Goal: Transaction & Acquisition: Purchase product/service

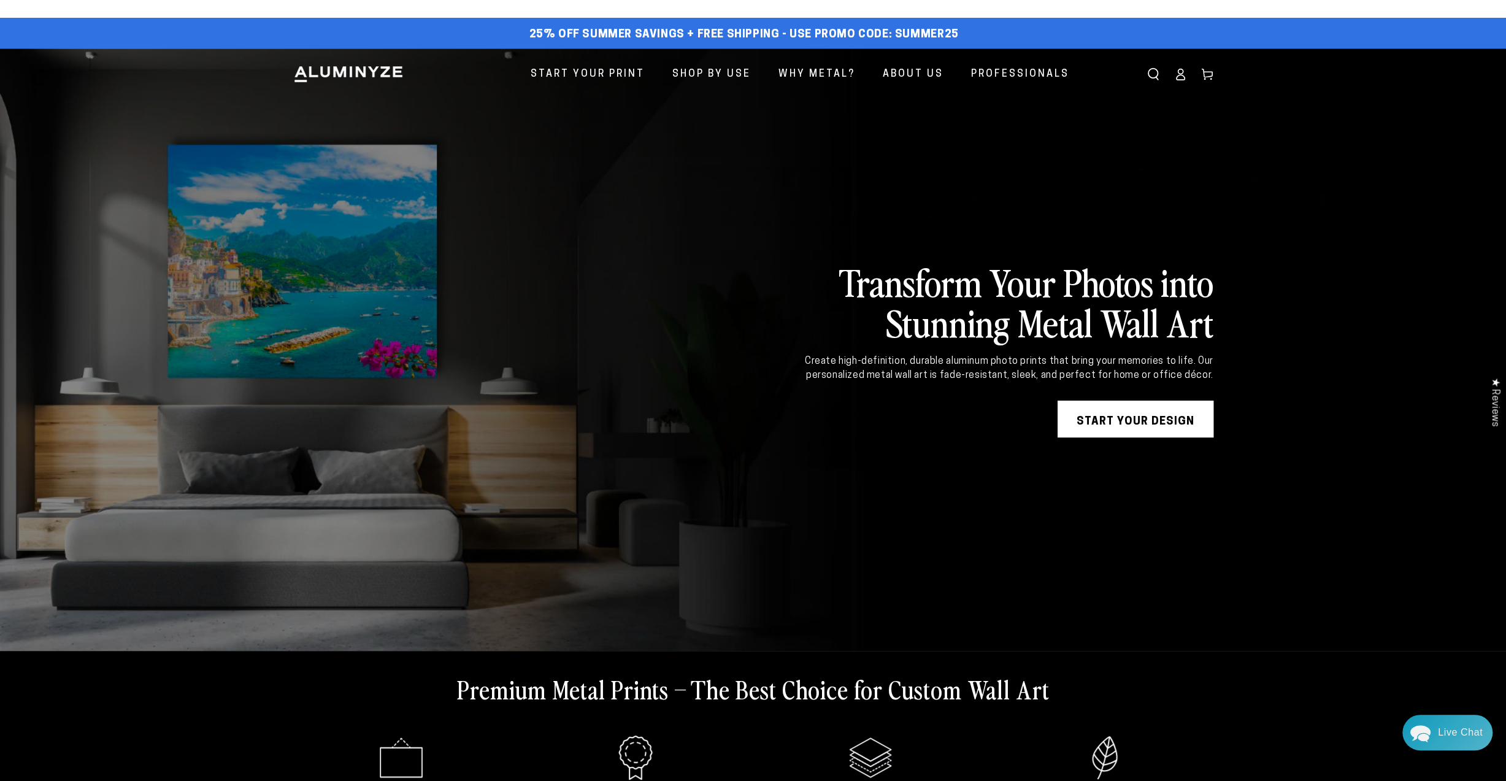
click at [1163, 421] on link "START YOUR DESIGN" at bounding box center [1136, 419] width 156 height 37
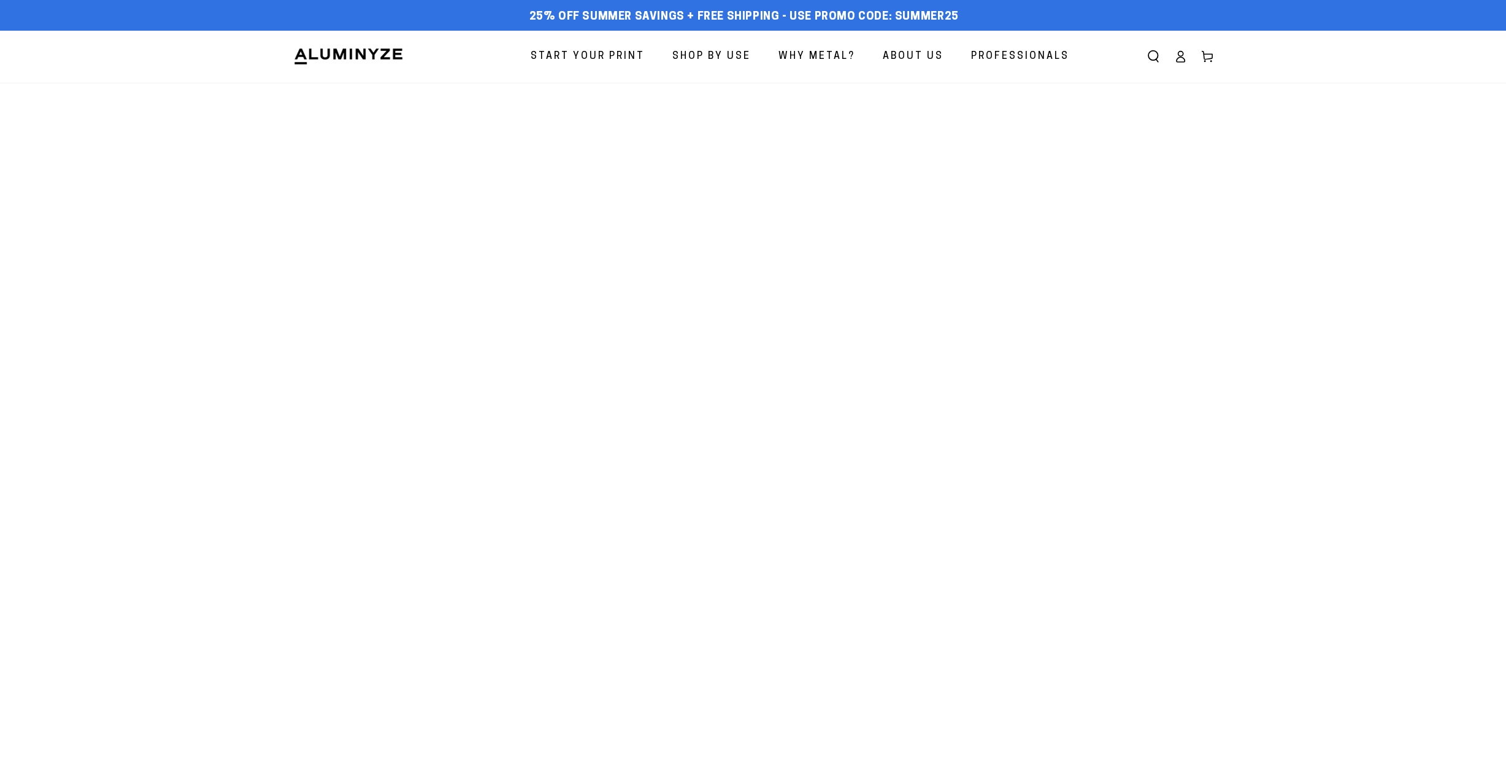
select select "**********"
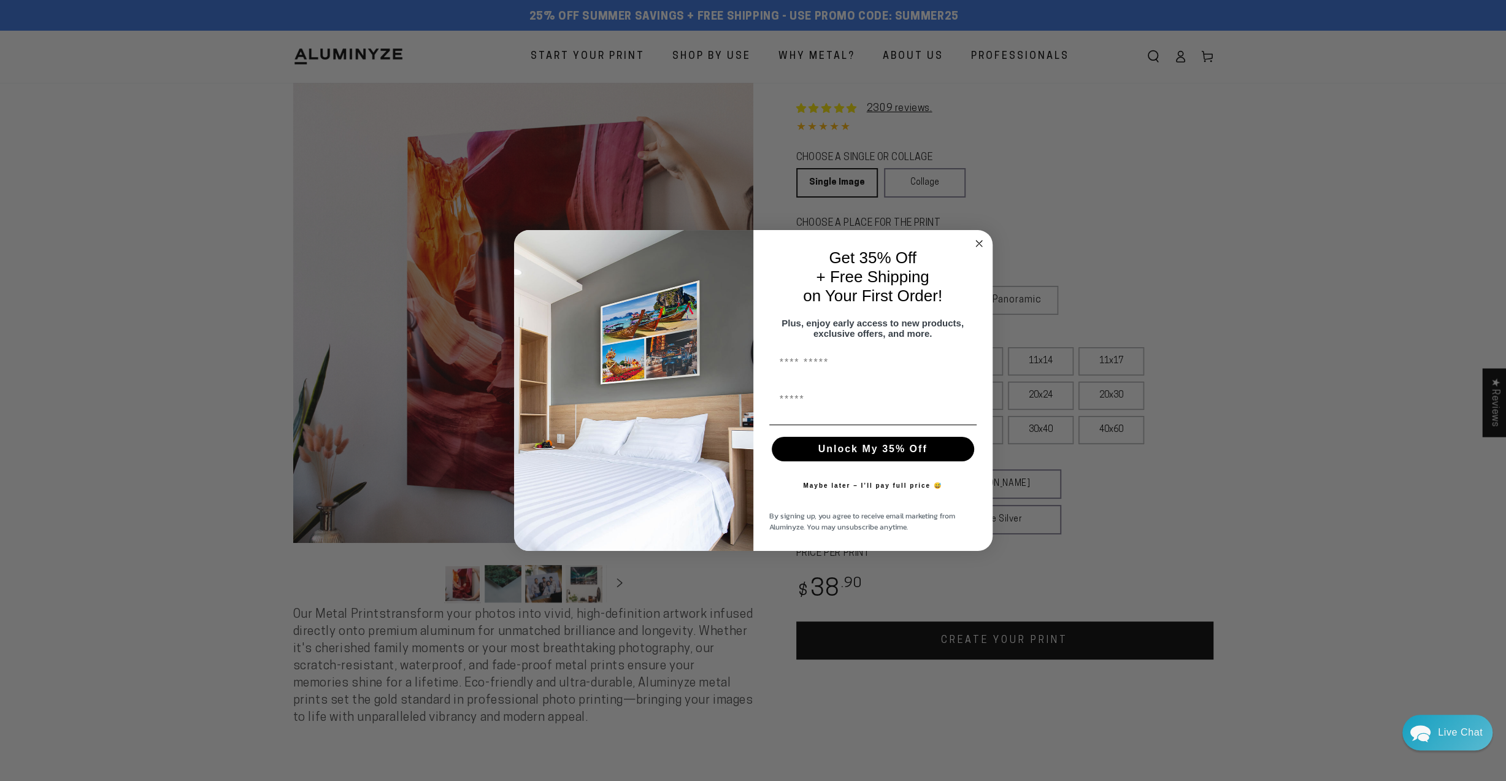
click at [977, 238] on circle "Close dialog" at bounding box center [979, 243] width 14 height 14
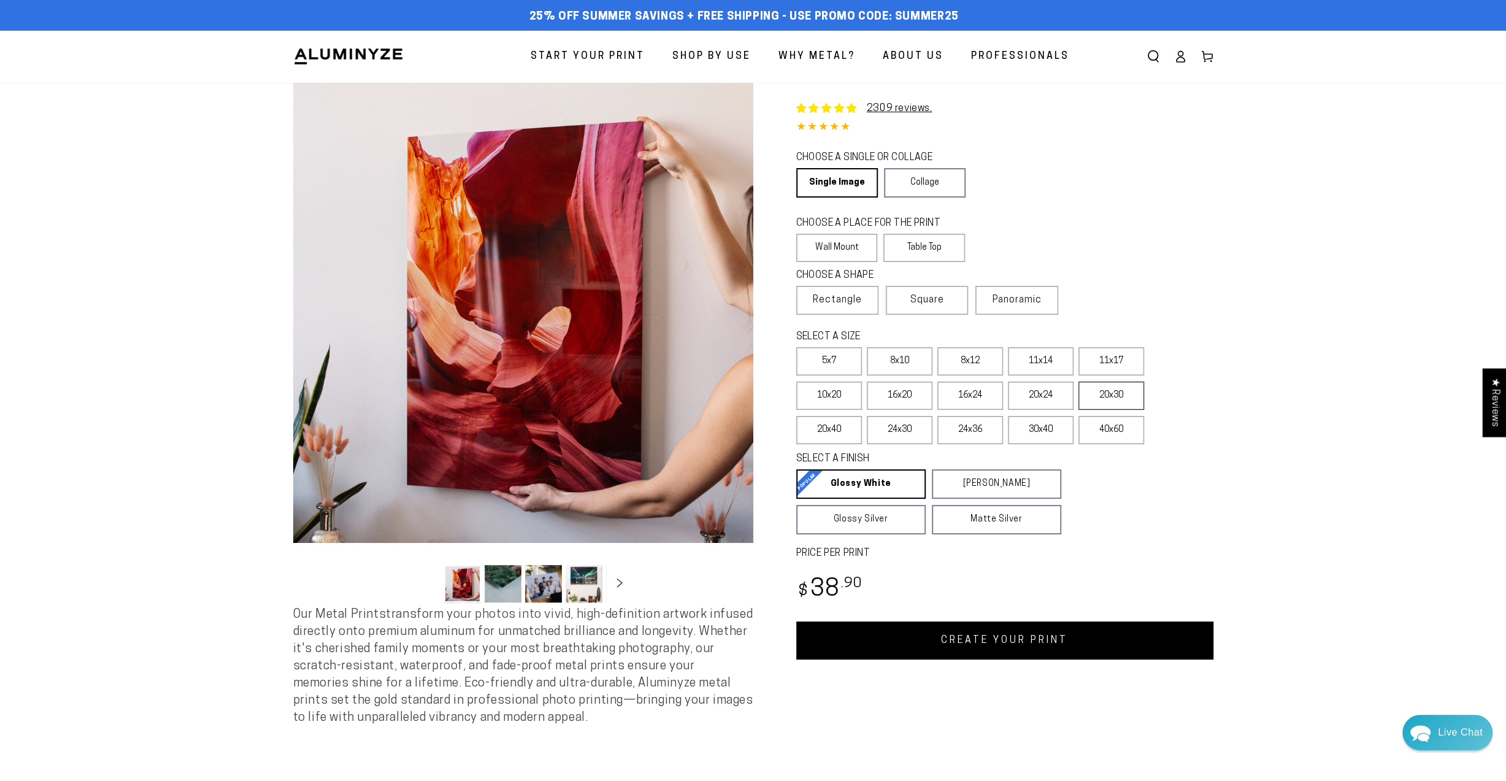
click at [1107, 399] on label "20x30" at bounding box center [1112, 396] width 66 height 28
